Goal: Task Accomplishment & Management: Manage account settings

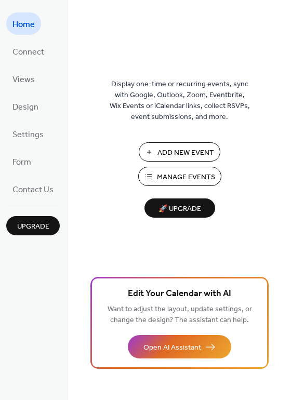
click at [196, 142] on button "Add New Event" at bounding box center [180, 151] width 82 height 19
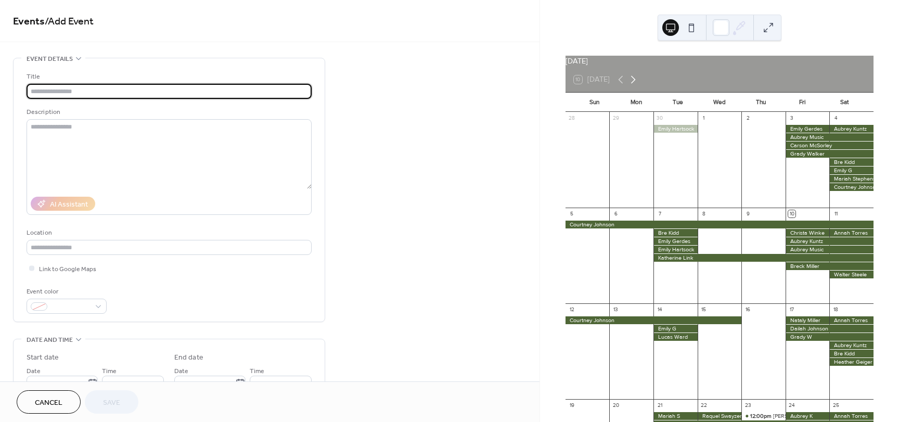
click at [639, 86] on icon at bounding box center [633, 79] width 12 height 12
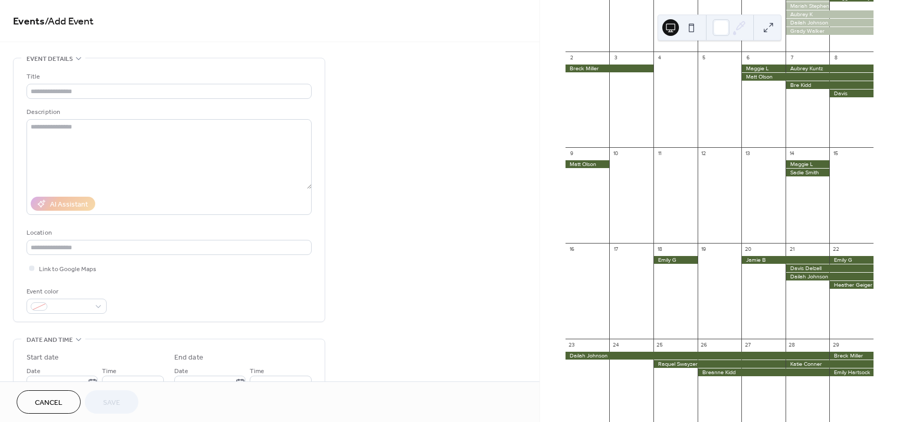
scroll to position [208, 0]
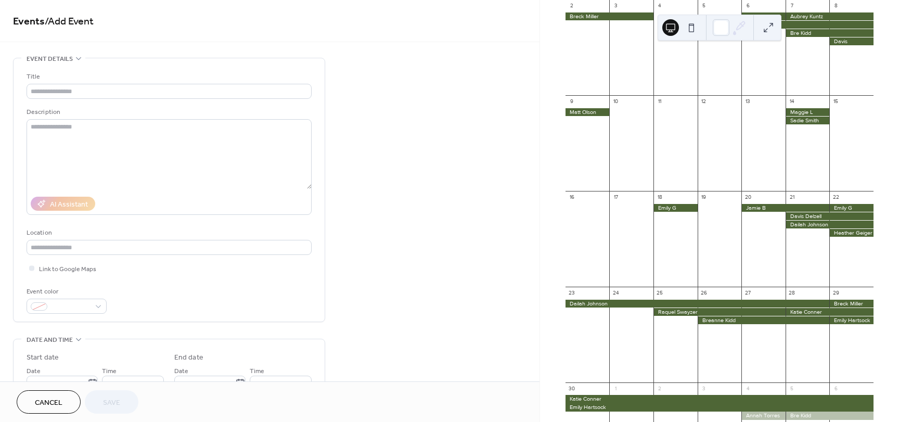
click at [681, 316] on div at bounding box center [719, 312] width 132 height 8
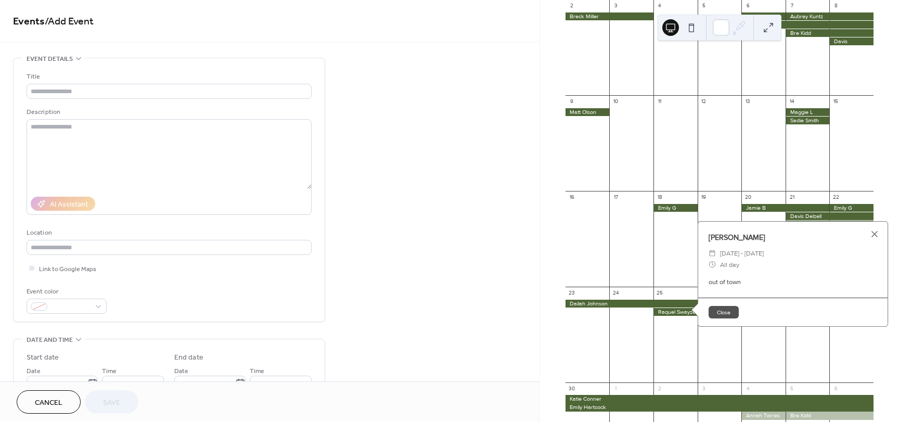
click at [678, 348] on div at bounding box center [675, 340] width 44 height 80
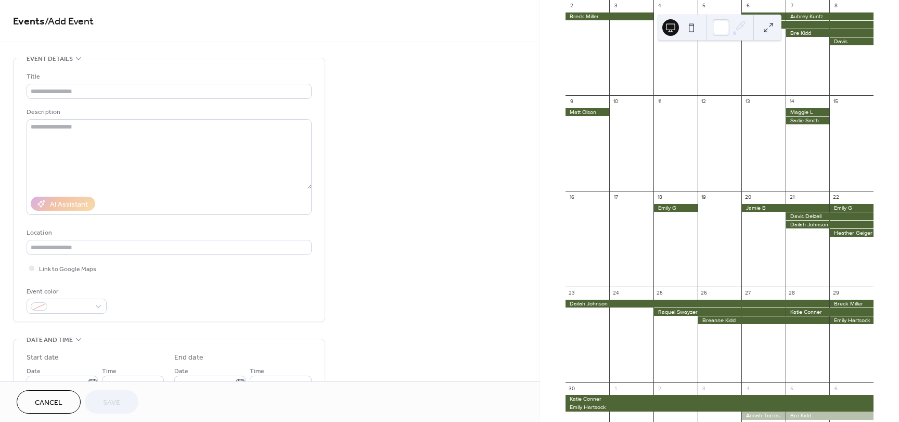
click at [682, 316] on div at bounding box center [719, 312] width 132 height 8
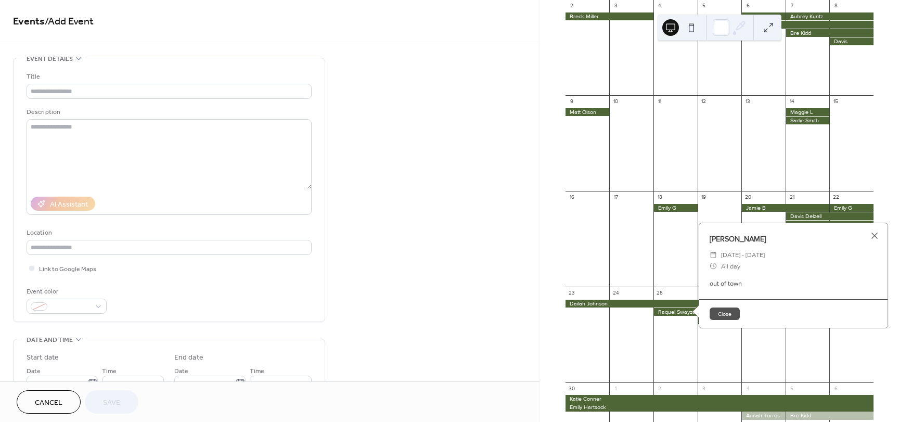
click at [682, 316] on div at bounding box center [719, 312] width 132 height 8
click at [667, 270] on div at bounding box center [675, 244] width 44 height 80
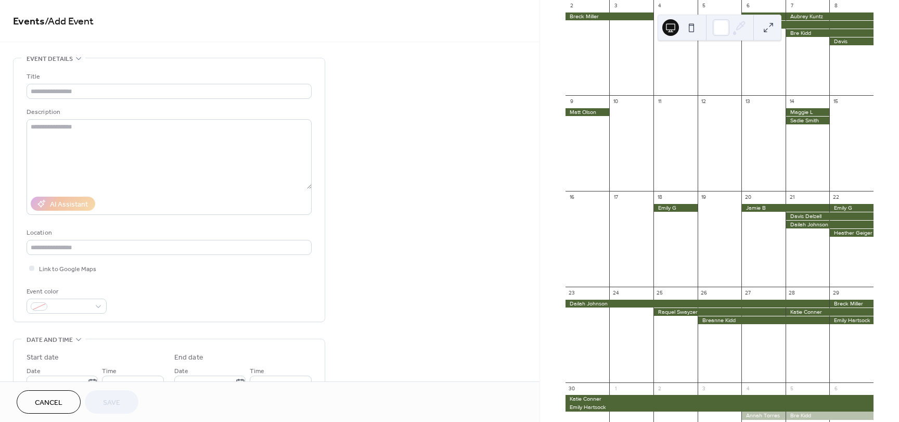
click at [71, 390] on link "Cancel" at bounding box center [49, 401] width 64 height 23
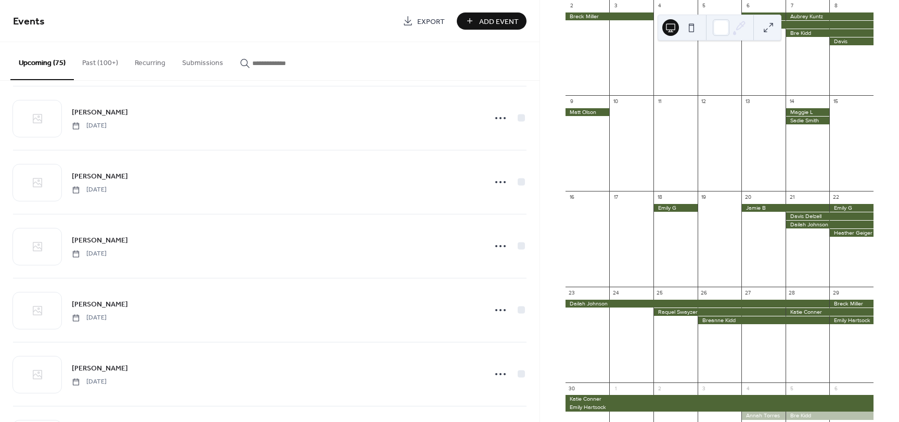
scroll to position [3304, 0]
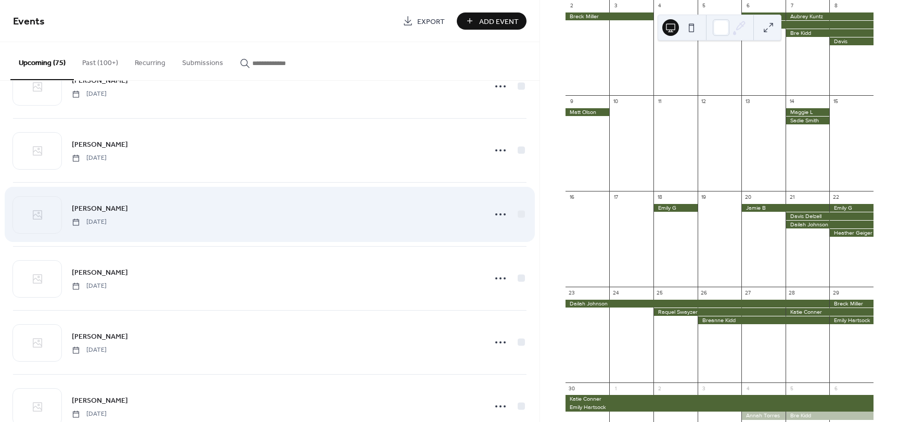
click at [99, 204] on span "[PERSON_NAME]" at bounding box center [100, 208] width 56 height 11
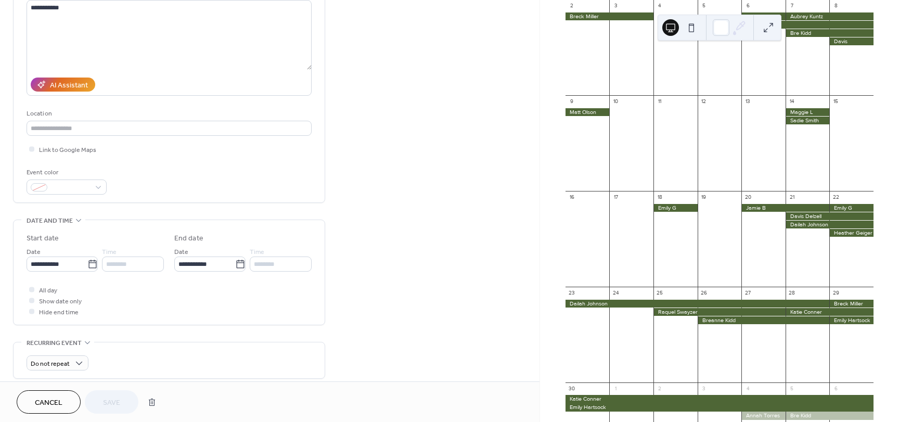
scroll to position [156, 0]
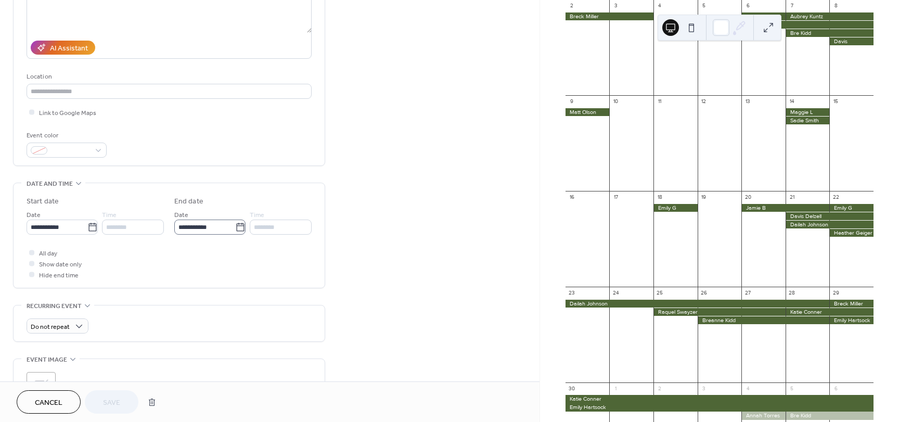
click at [235, 228] on icon at bounding box center [240, 227] width 10 height 10
click at [233, 228] on input "**********" at bounding box center [204, 226] width 61 height 15
click at [275, 355] on td "28" at bounding box center [274, 352] width 17 height 15
type input "**********"
click at [247, 276] on div "All day Show date only Hide end time" at bounding box center [169, 263] width 285 height 33
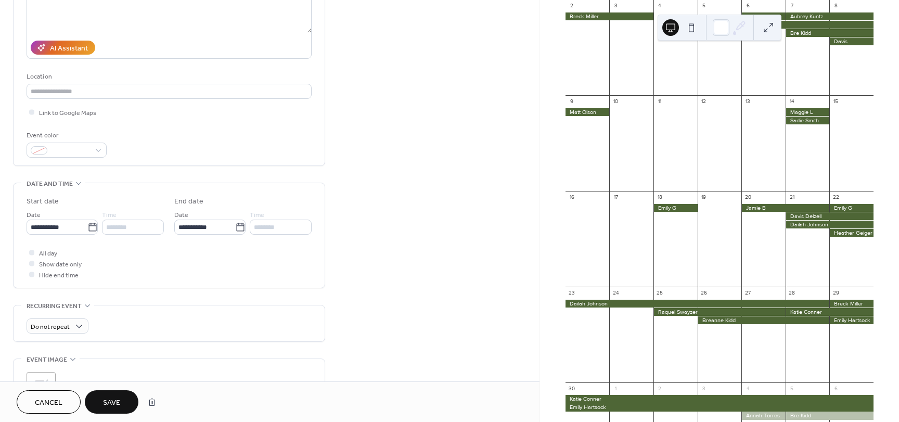
click at [111, 406] on span "Save" at bounding box center [111, 402] width 17 height 11
